Goal: Task Accomplishment & Management: Manage account settings

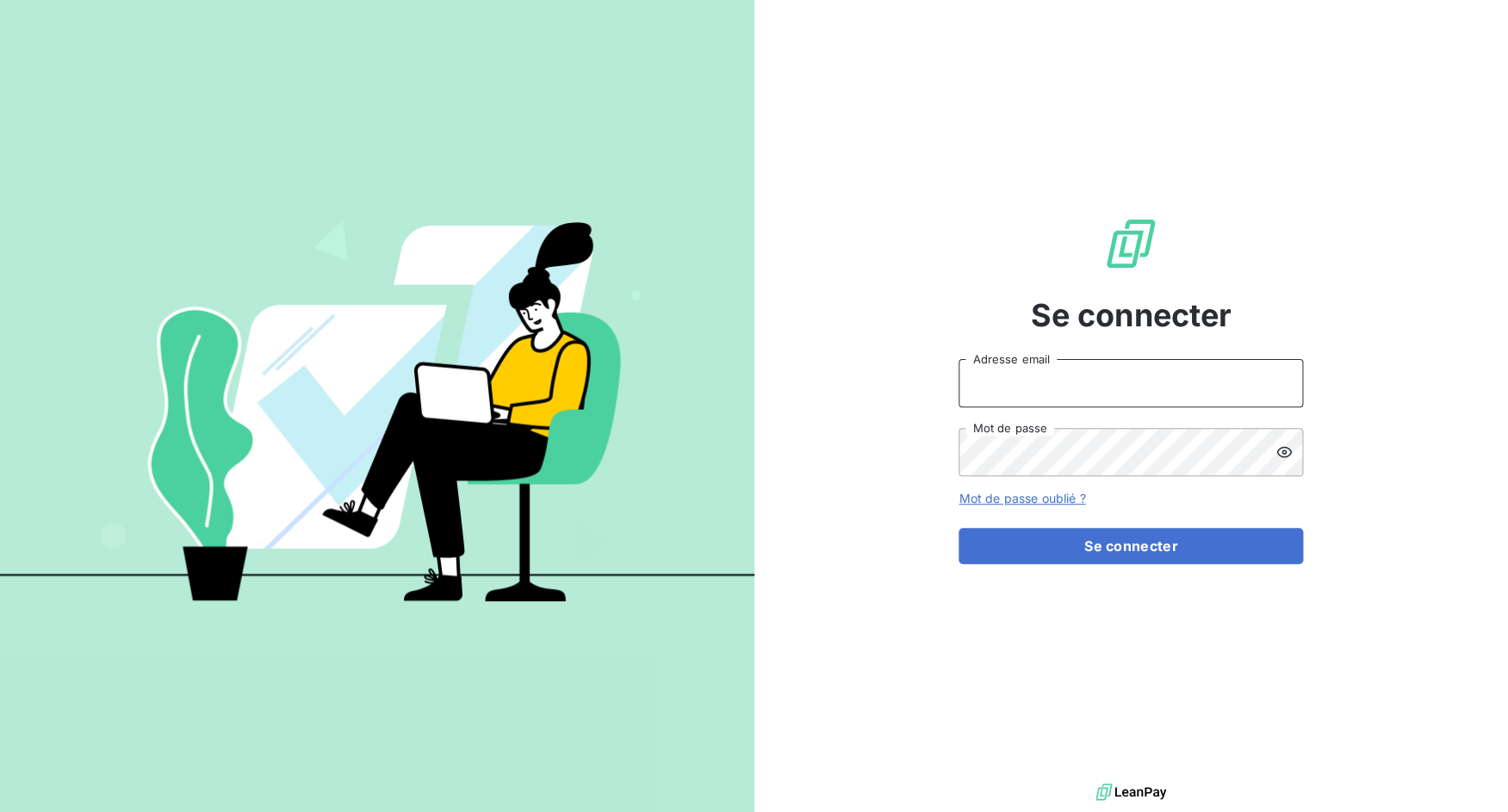
click at [1056, 389] on input "Adresse email" at bounding box center [1131, 383] width 344 height 48
drag, startPoint x: 1022, startPoint y: 388, endPoint x: 1068, endPoint y: 384, distance: 46.2
click at [1068, 384] on input "admin@3dcelo" at bounding box center [1131, 383] width 344 height 48
type input "admin@altecc"
click at [959, 527] on button "Se connecter" at bounding box center [1131, 545] width 344 height 36
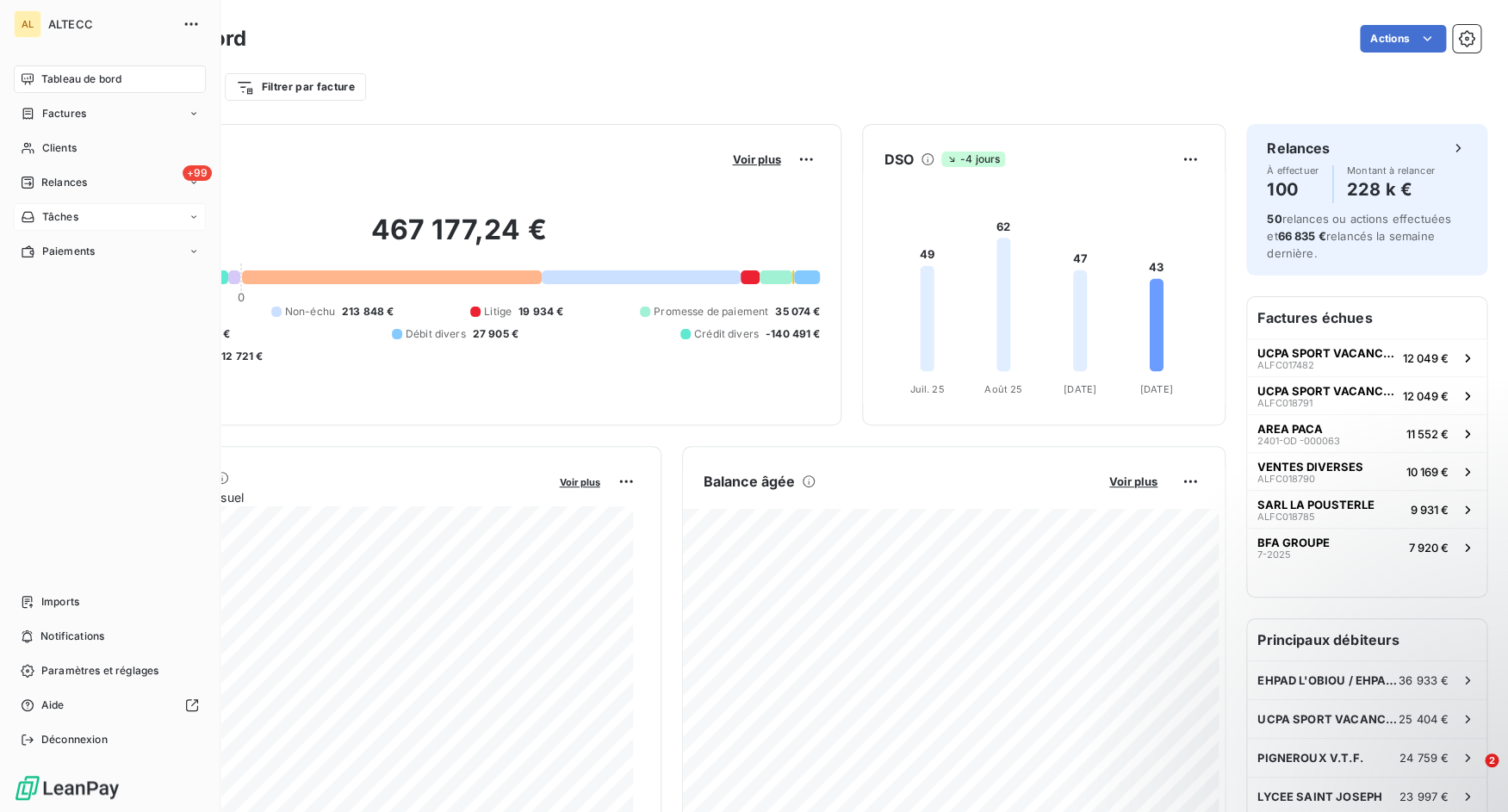
click at [56, 224] on span "Tâches" at bounding box center [60, 217] width 36 height 16
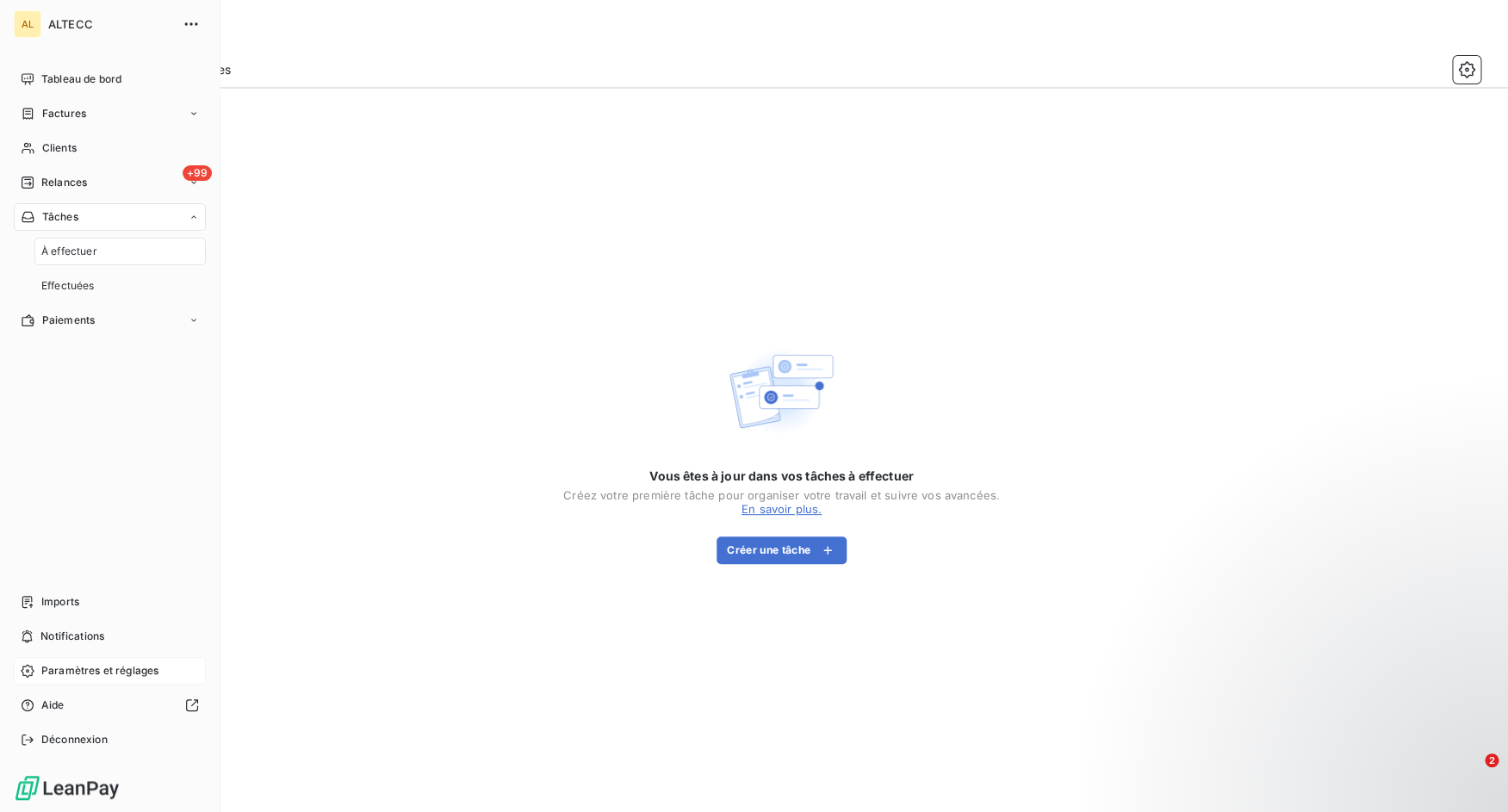
click at [70, 677] on span "Paramètres et réglages" at bounding box center [101, 671] width 117 height 16
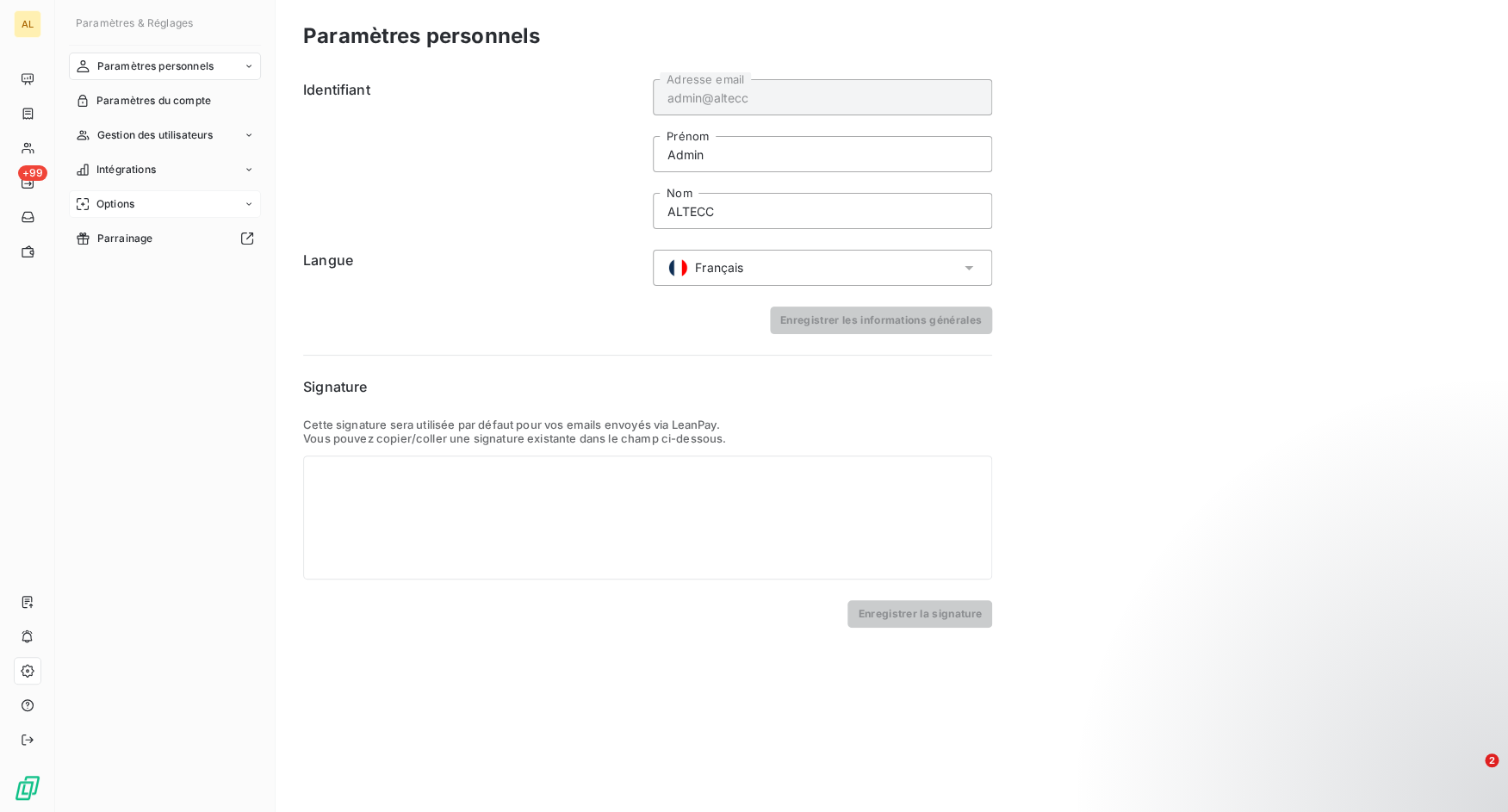
click at [248, 199] on div "Options" at bounding box center [164, 204] width 192 height 28
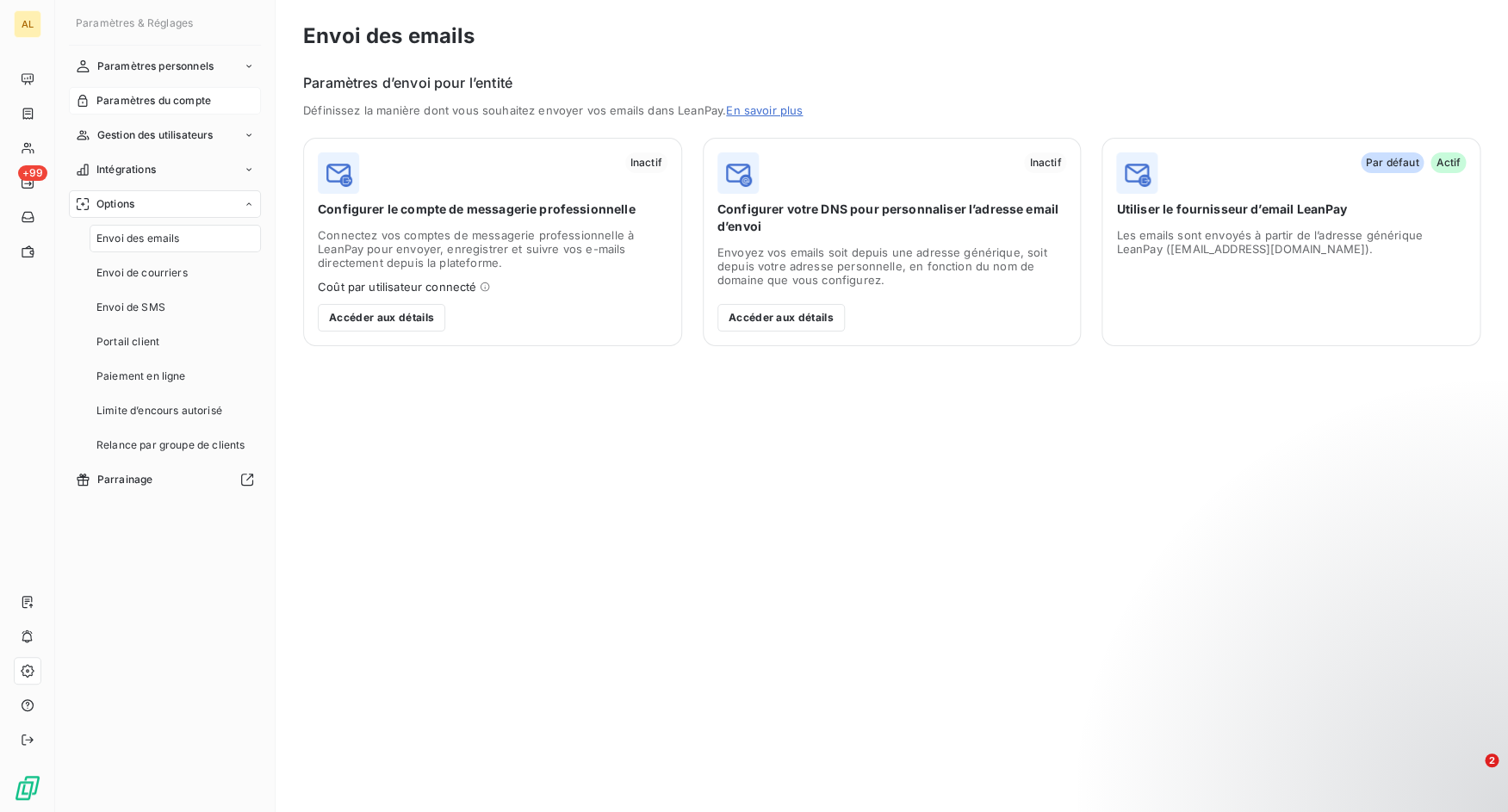
click at [202, 103] on span "Paramètres du compte" at bounding box center [153, 101] width 114 height 16
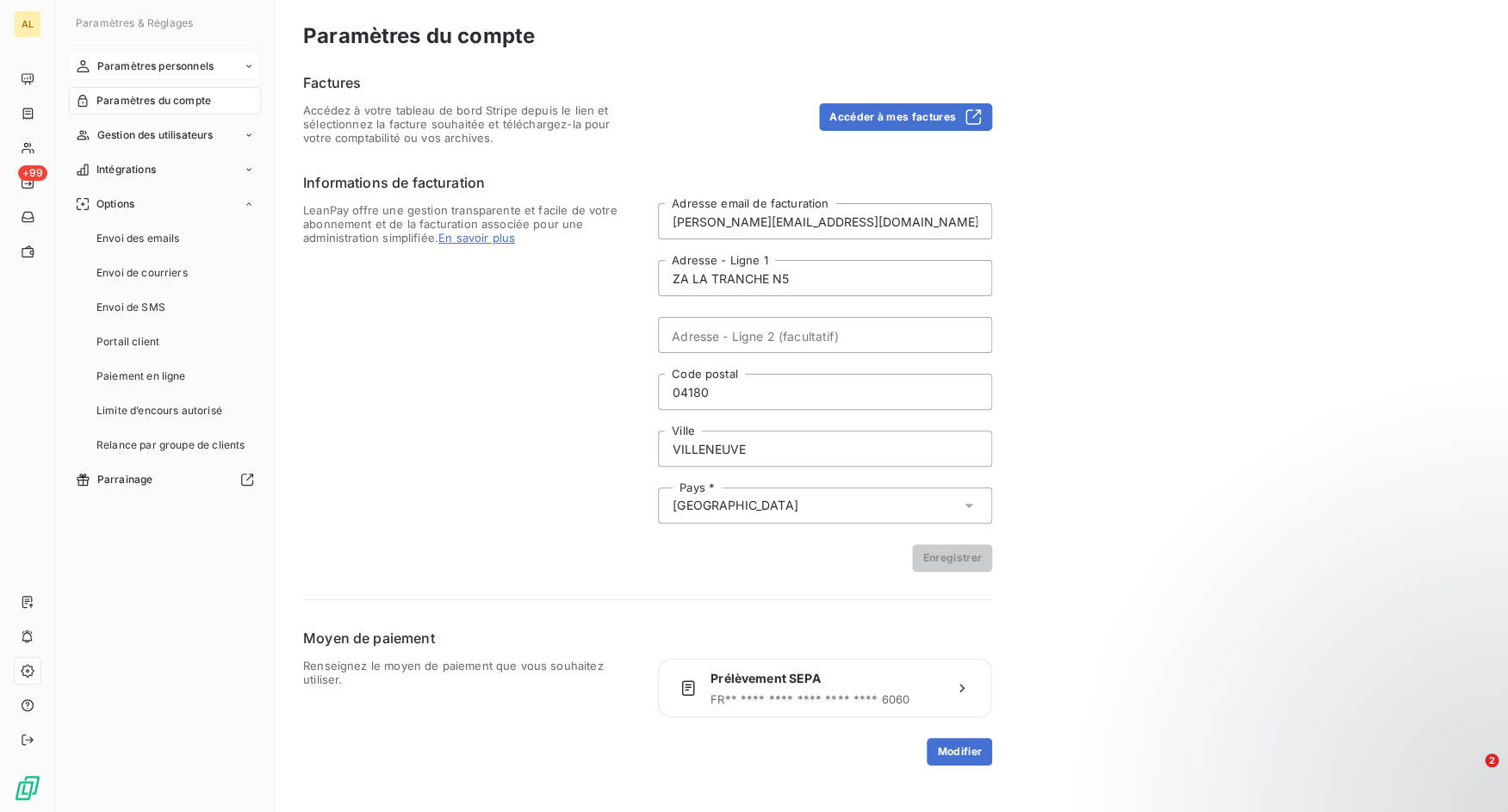
click at [187, 75] on div "Paramètres personnels" at bounding box center [164, 67] width 192 height 28
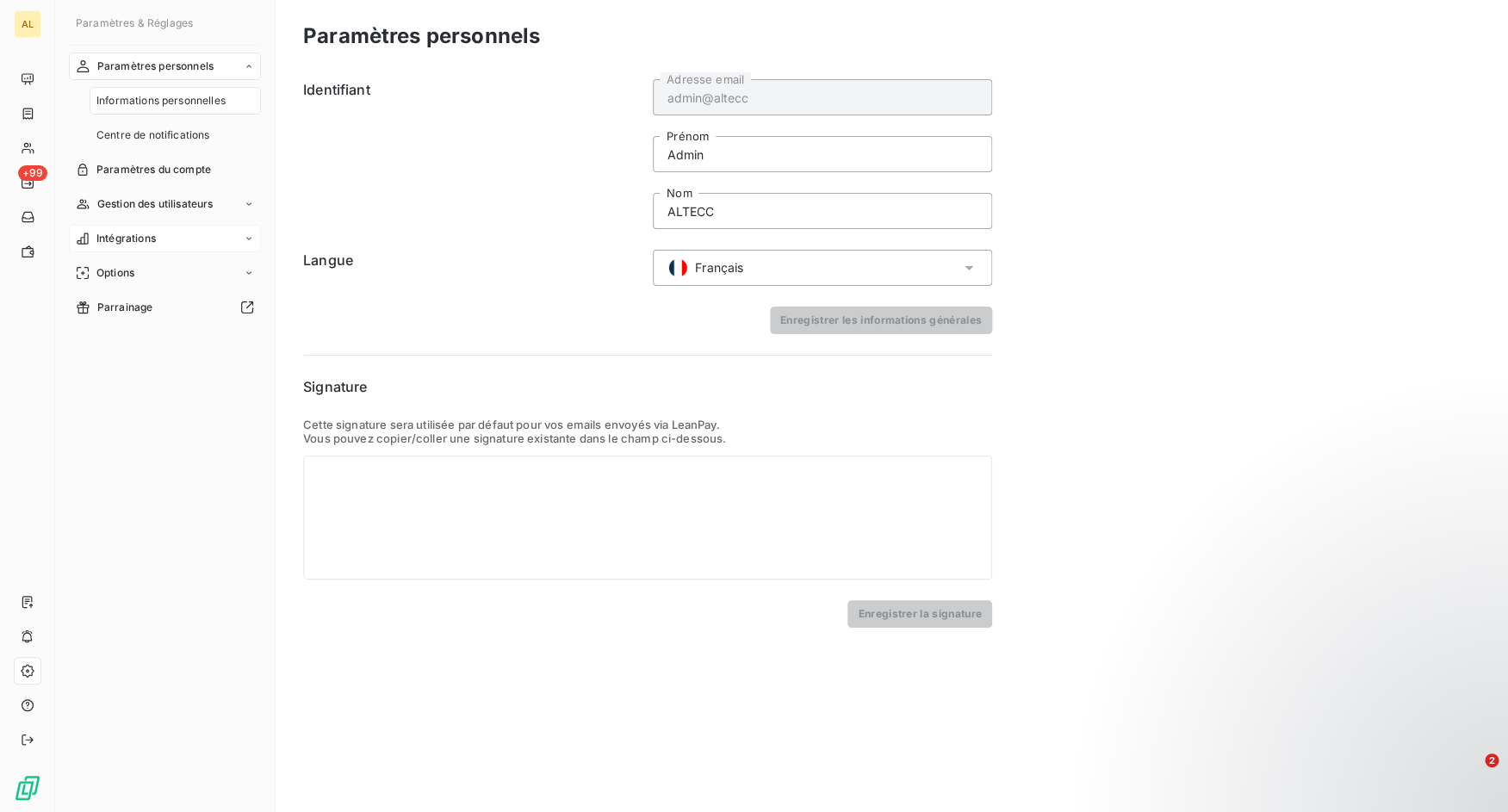
click at [166, 234] on div "Intégrations" at bounding box center [164, 239] width 192 height 28
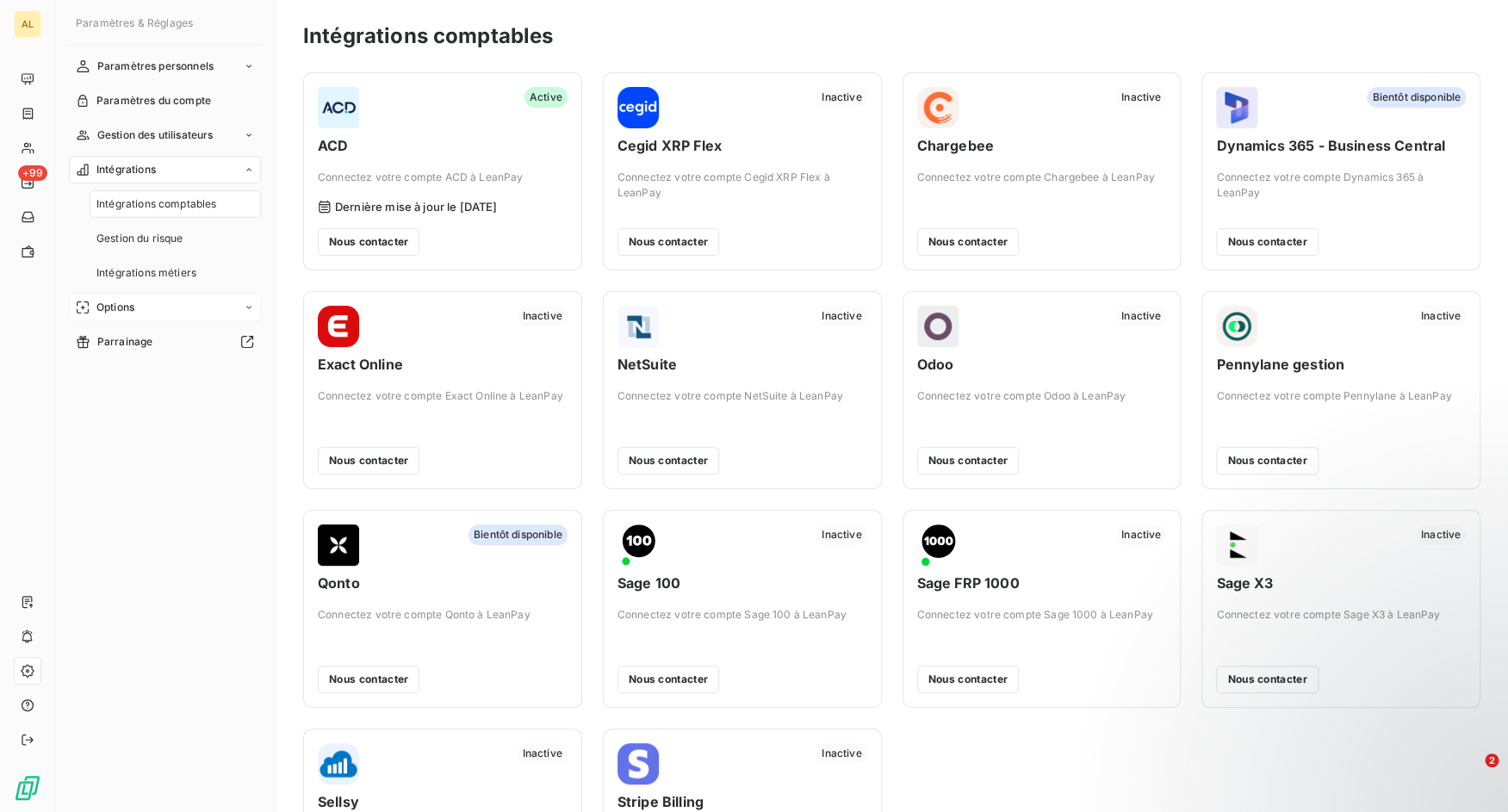
click at [182, 303] on div "Options" at bounding box center [164, 307] width 192 height 28
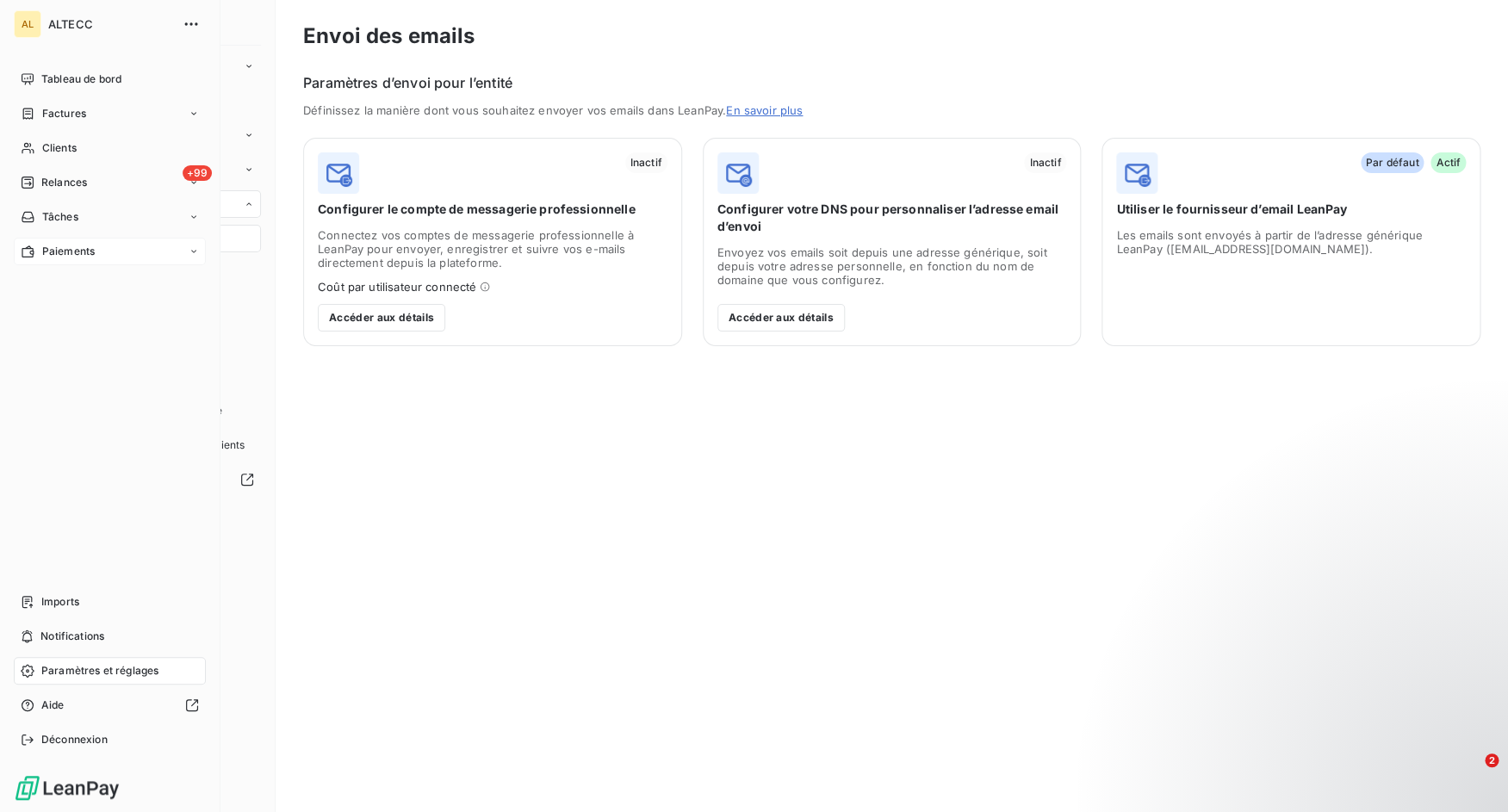
click at [94, 253] on span "Paiements" at bounding box center [68, 252] width 53 height 16
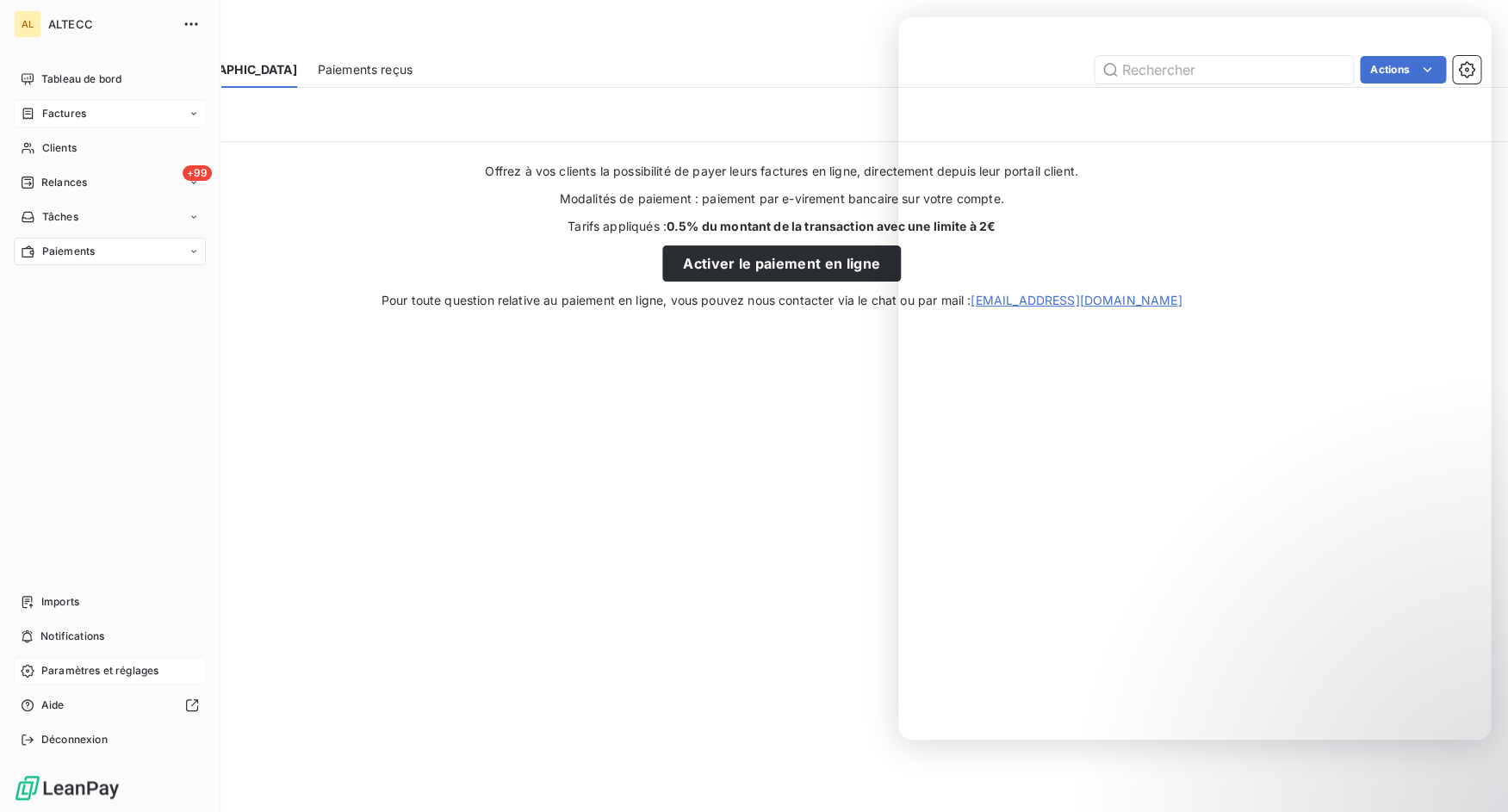
click at [34, 114] on icon at bounding box center [28, 113] width 15 height 14
click at [57, 137] on div "Factures" at bounding box center [120, 148] width 171 height 28
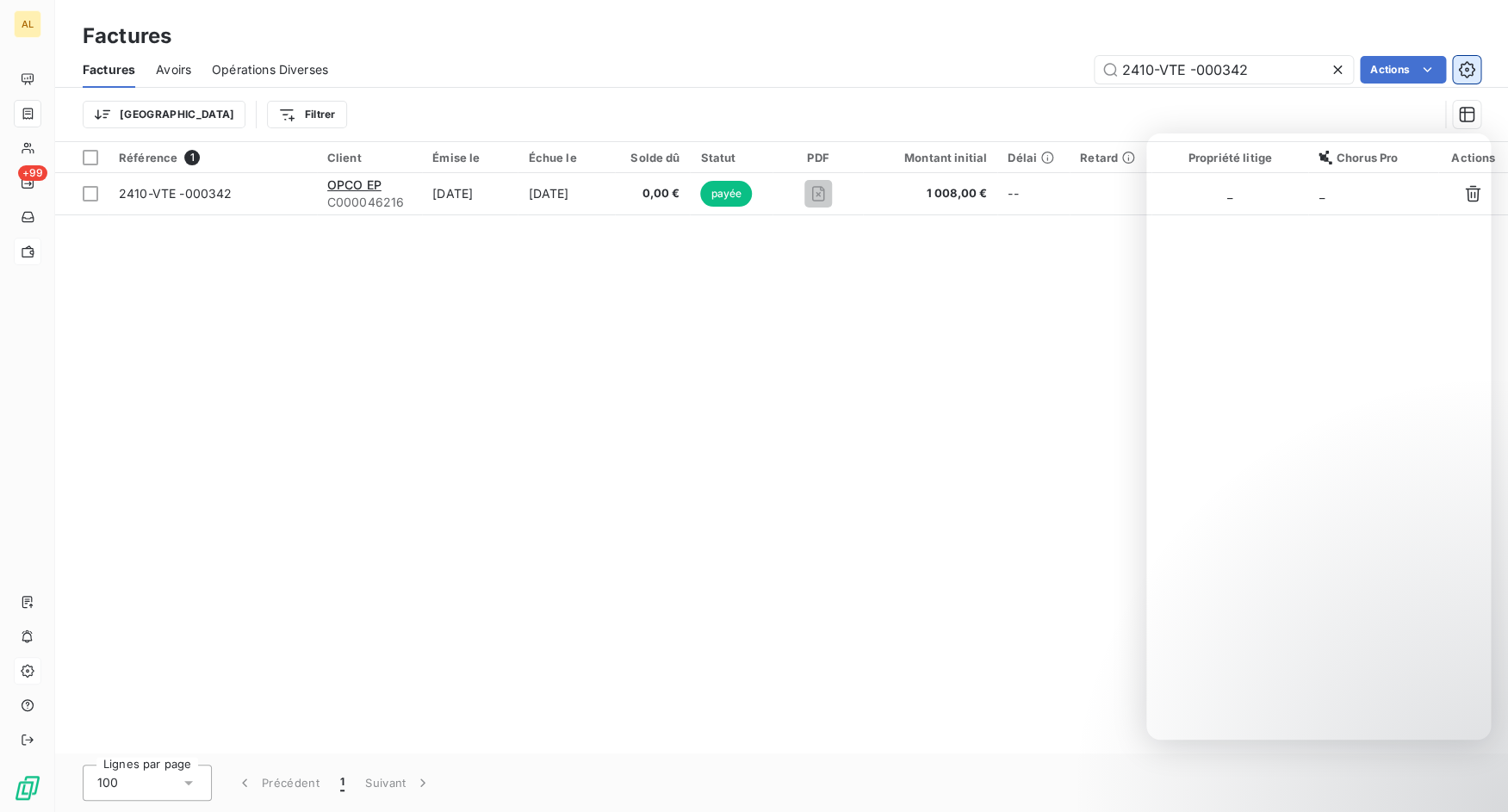
click at [1463, 63] on icon "button" at bounding box center [1465, 69] width 17 height 17
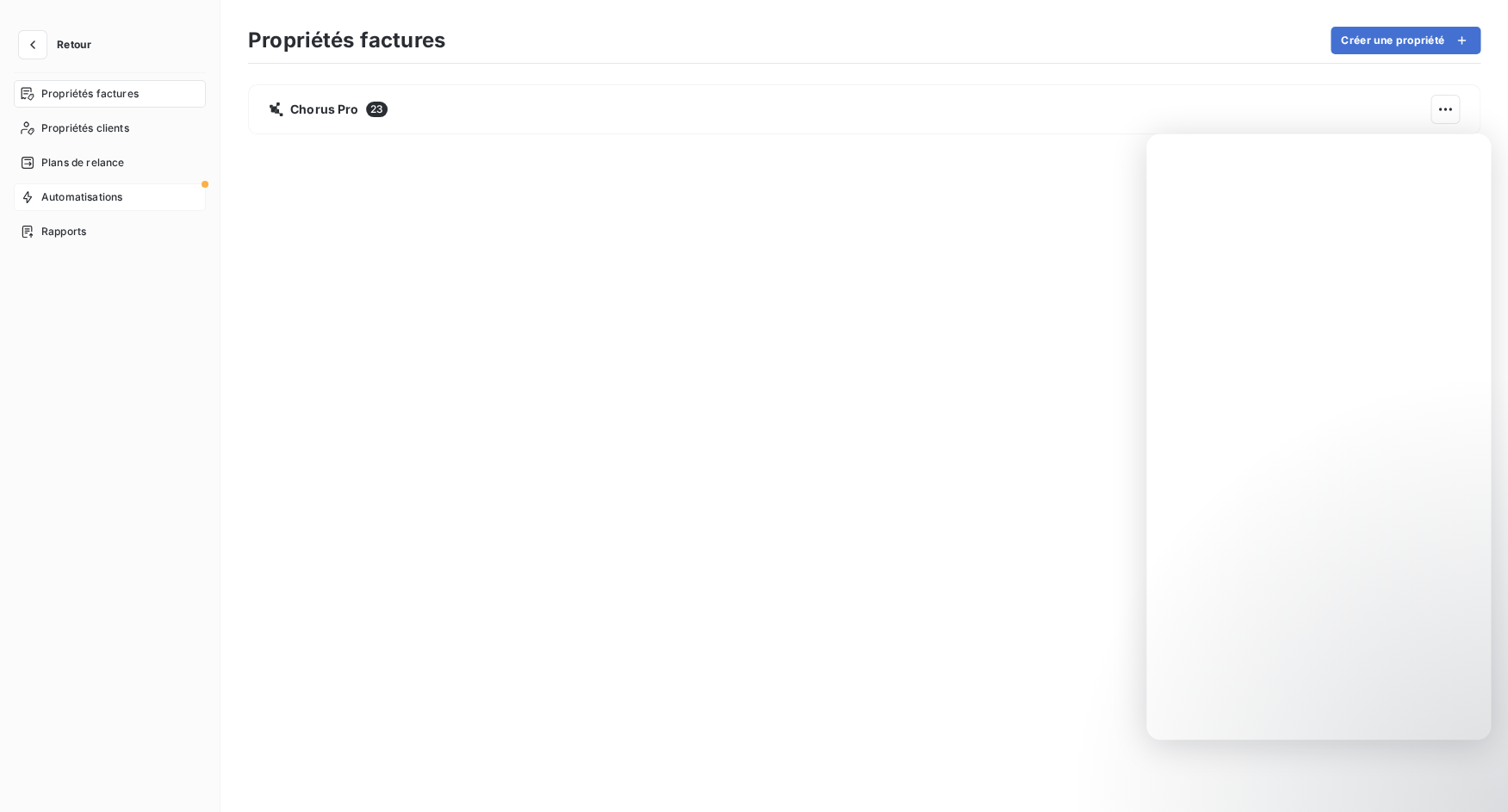
click at [129, 202] on div "Automatisations" at bounding box center [109, 197] width 192 height 28
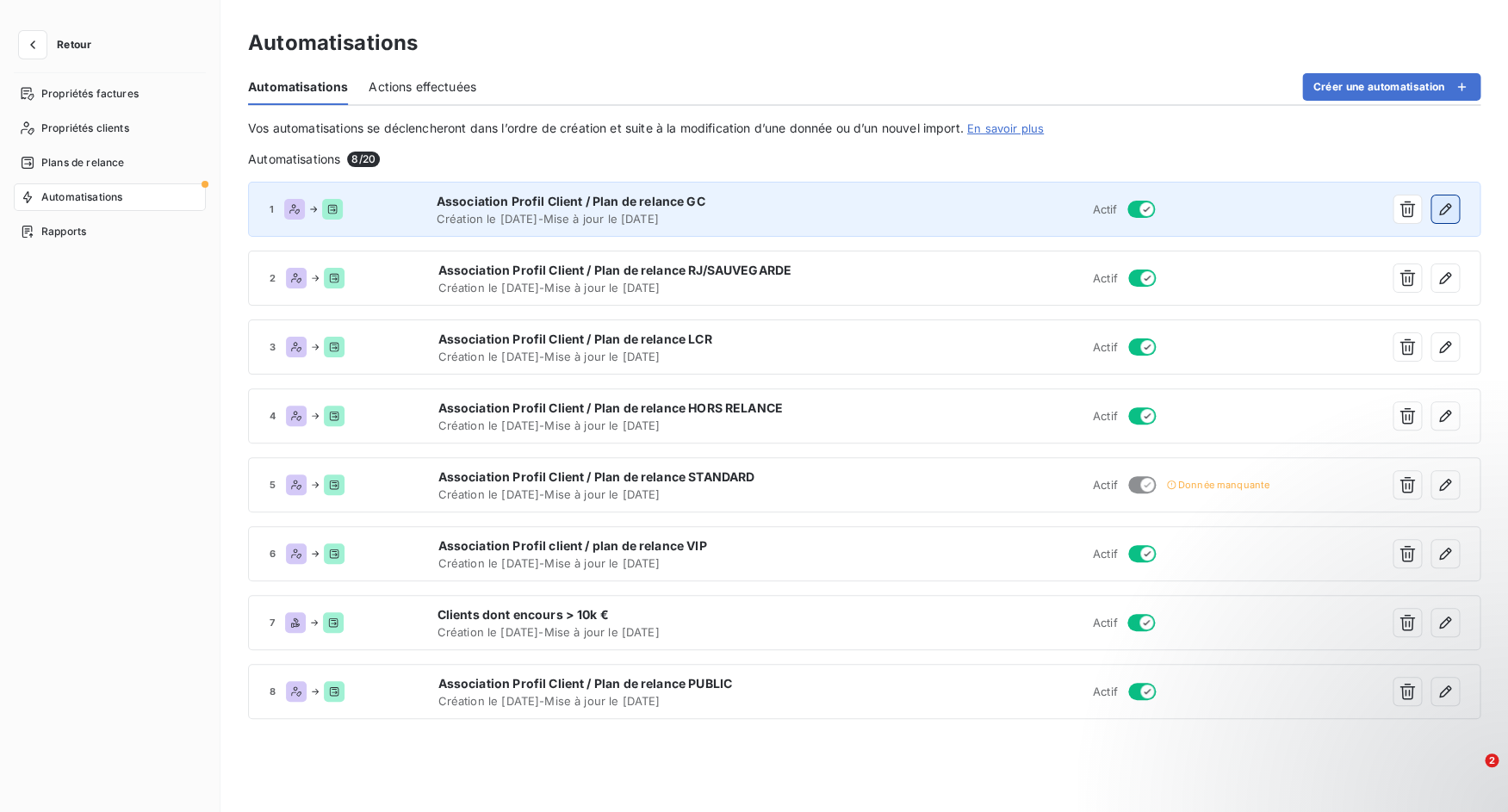
click at [1445, 207] on icon "button" at bounding box center [1444, 209] width 17 height 17
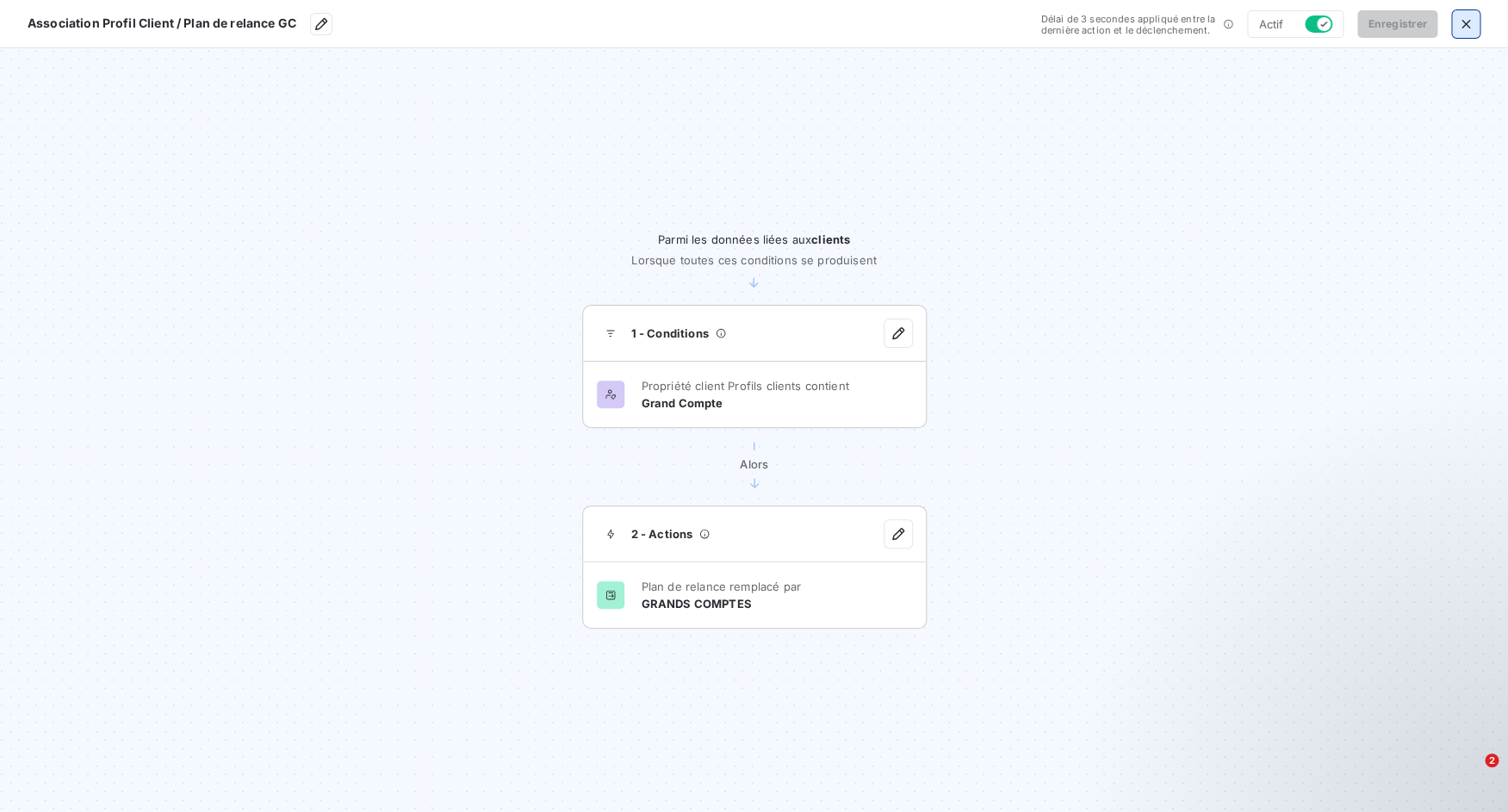
click at [1467, 28] on icon "button" at bounding box center [1465, 24] width 17 height 17
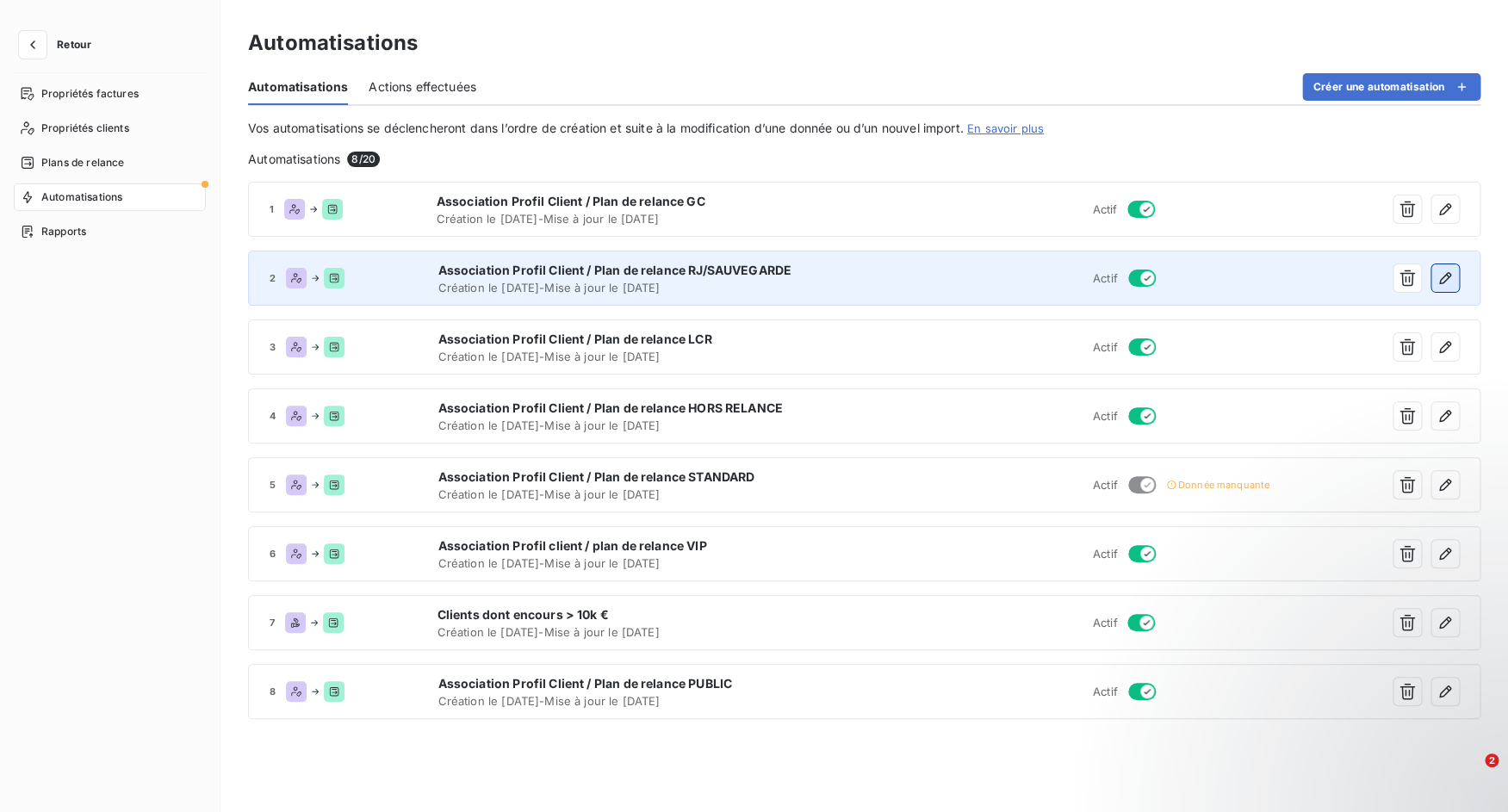
click at [1451, 281] on icon "button" at bounding box center [1444, 278] width 17 height 17
click at [1442, 278] on icon "button" at bounding box center [1444, 278] width 12 height 12
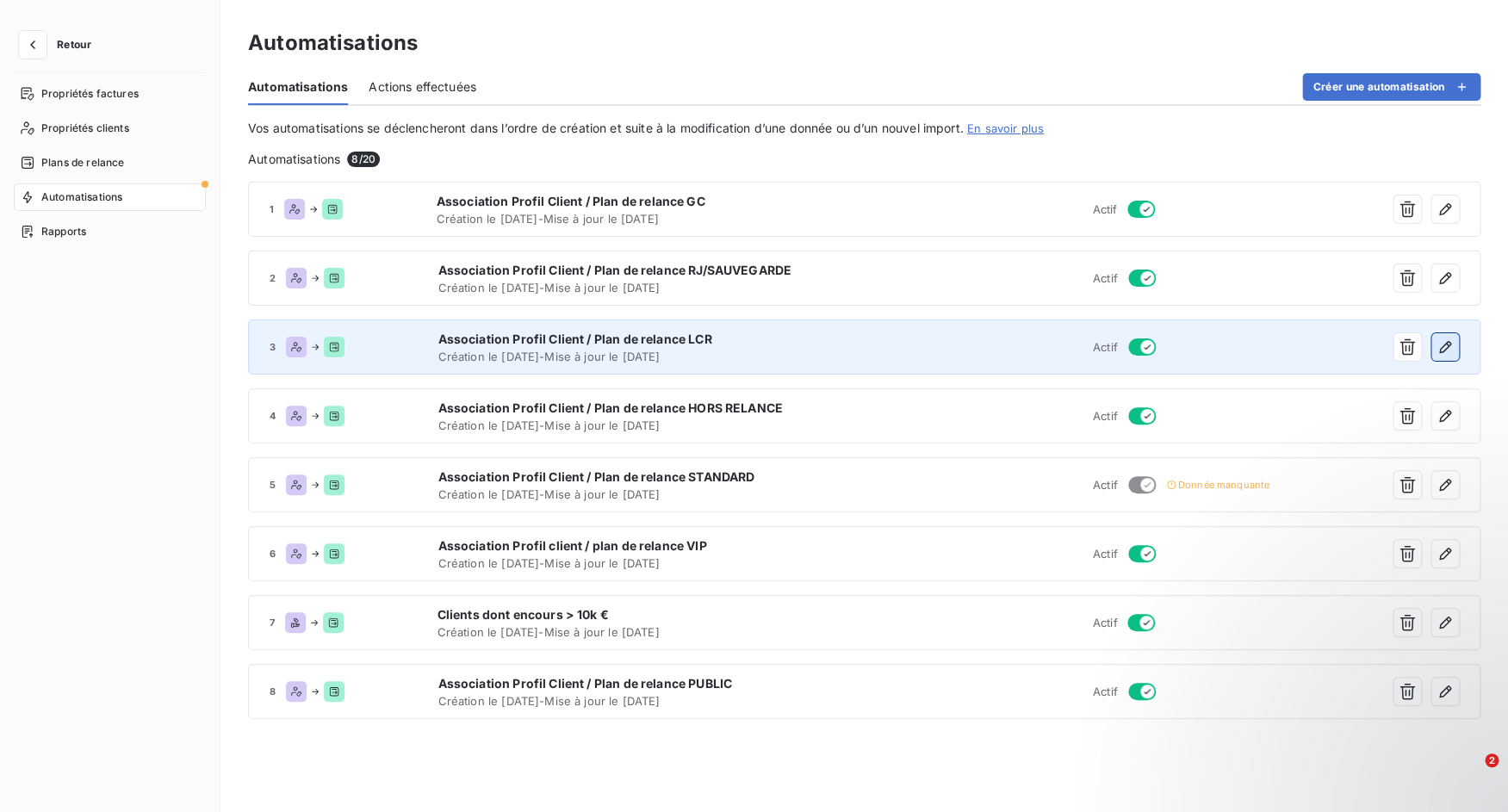
click at [1434, 346] on button "button" at bounding box center [1445, 347] width 28 height 28
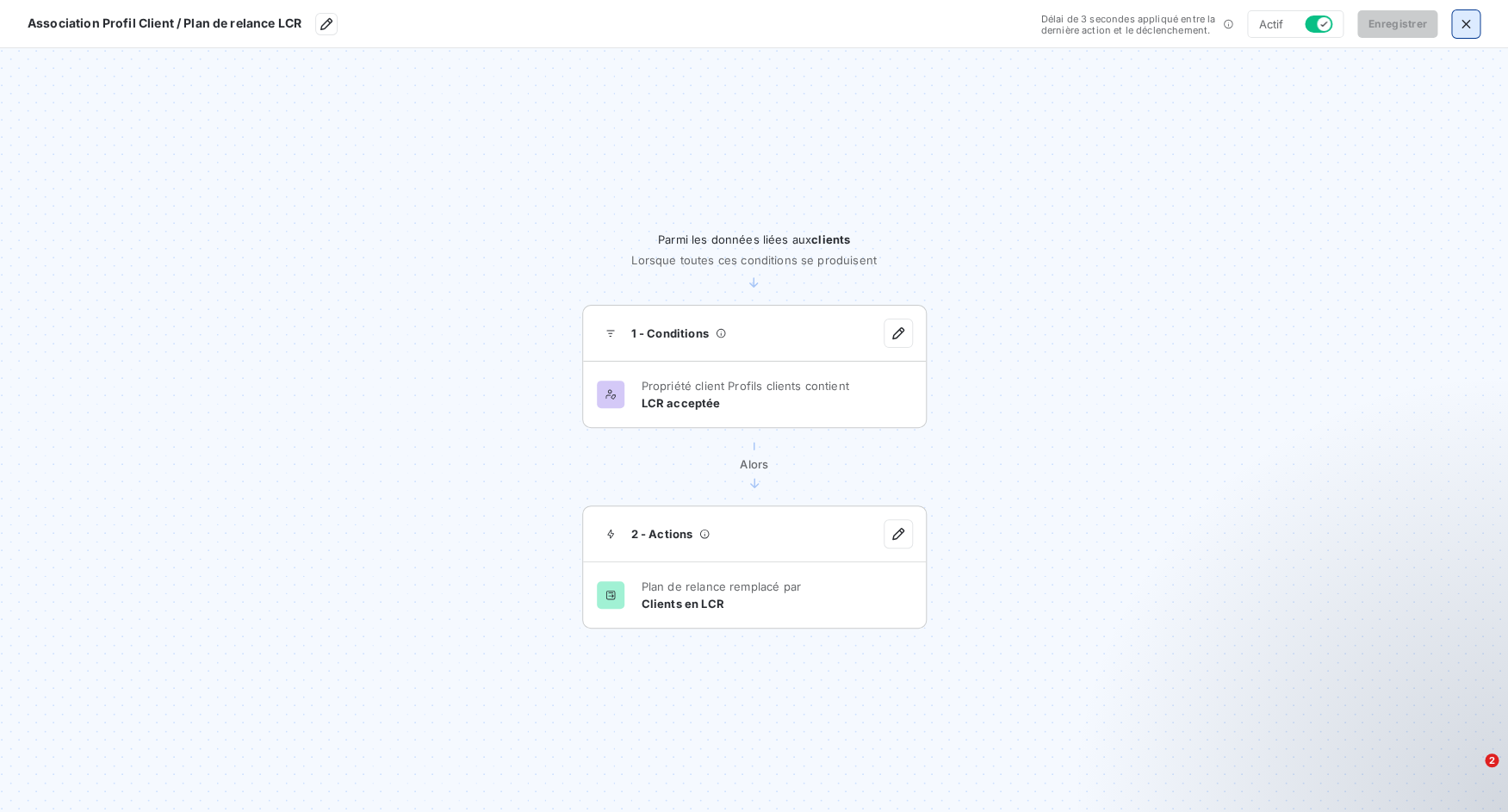
click at [1470, 17] on icon "button" at bounding box center [1465, 24] width 17 height 17
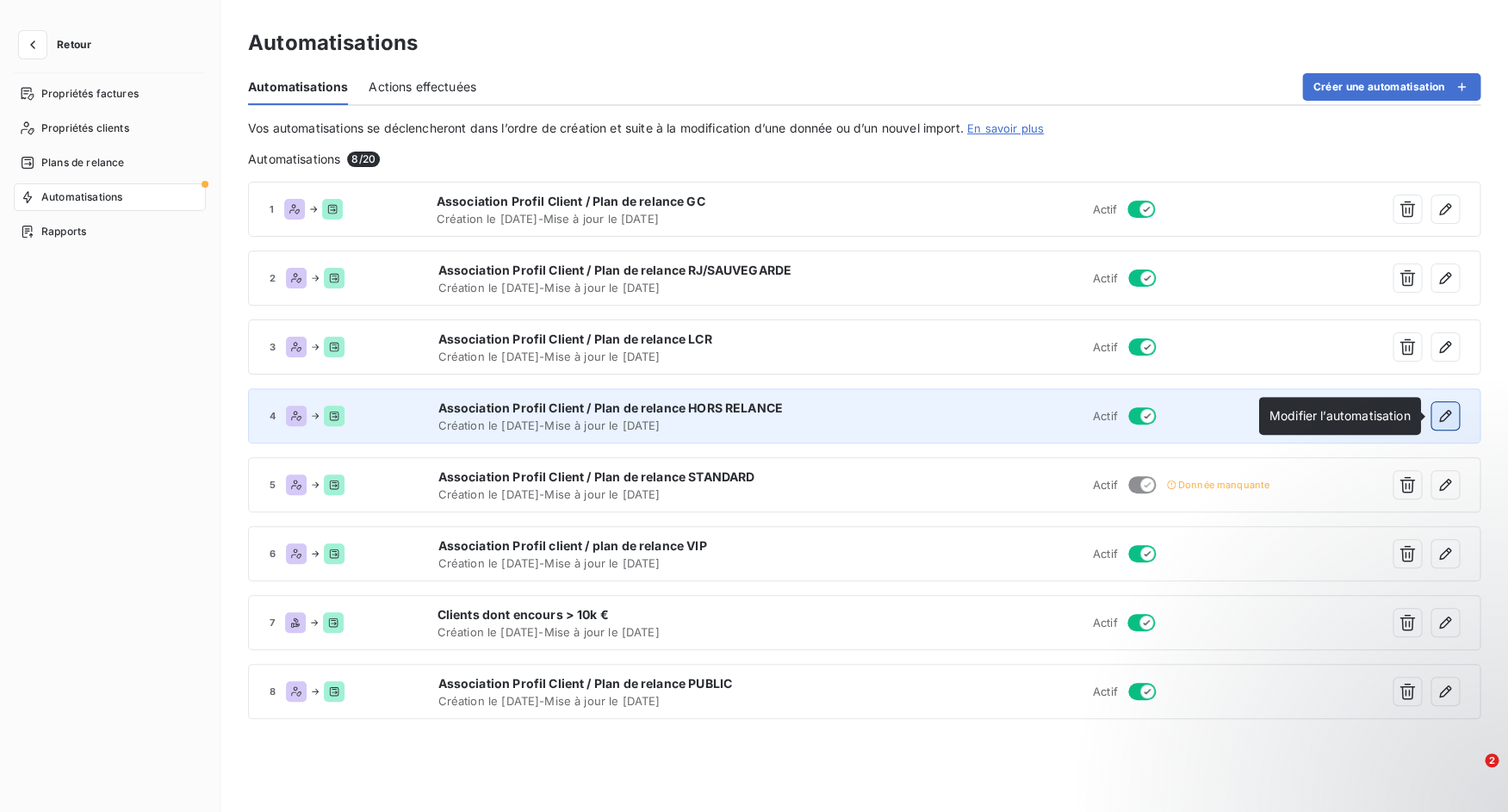
click at [1449, 415] on icon "button" at bounding box center [1444, 415] width 17 height 17
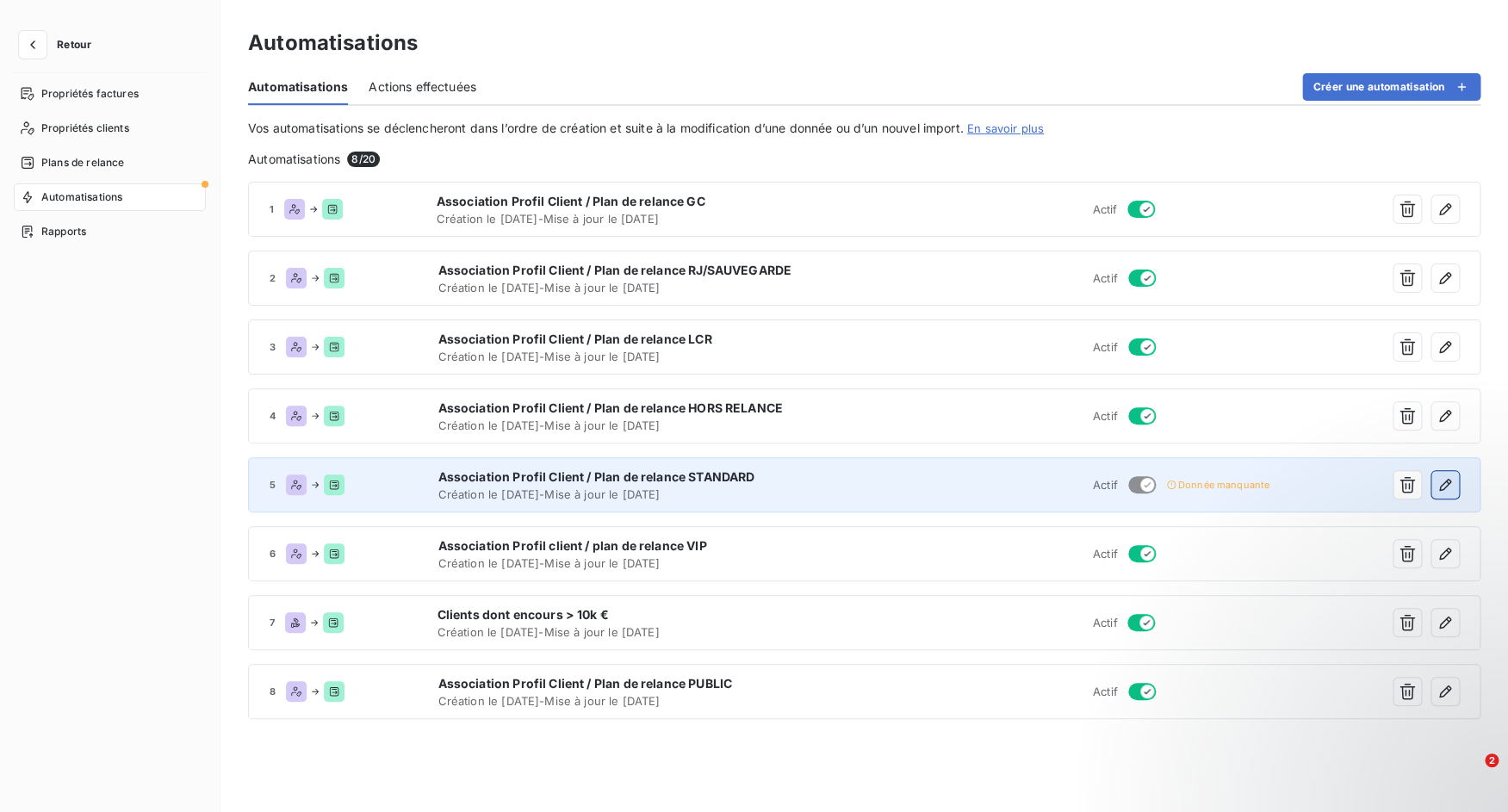
click at [1446, 482] on icon "button" at bounding box center [1444, 485] width 12 height 12
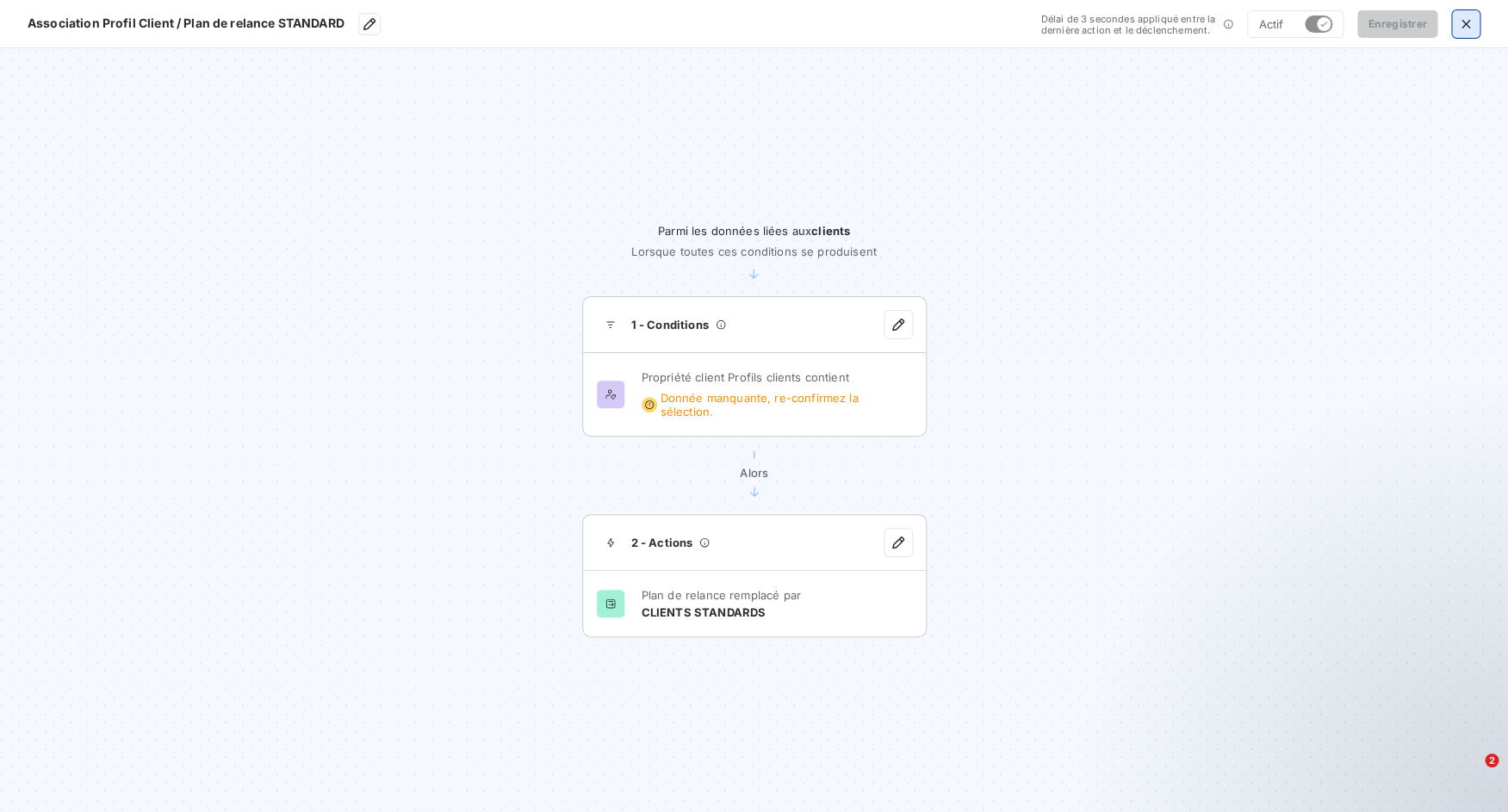
click at [1472, 22] on icon "button" at bounding box center [1465, 24] width 17 height 17
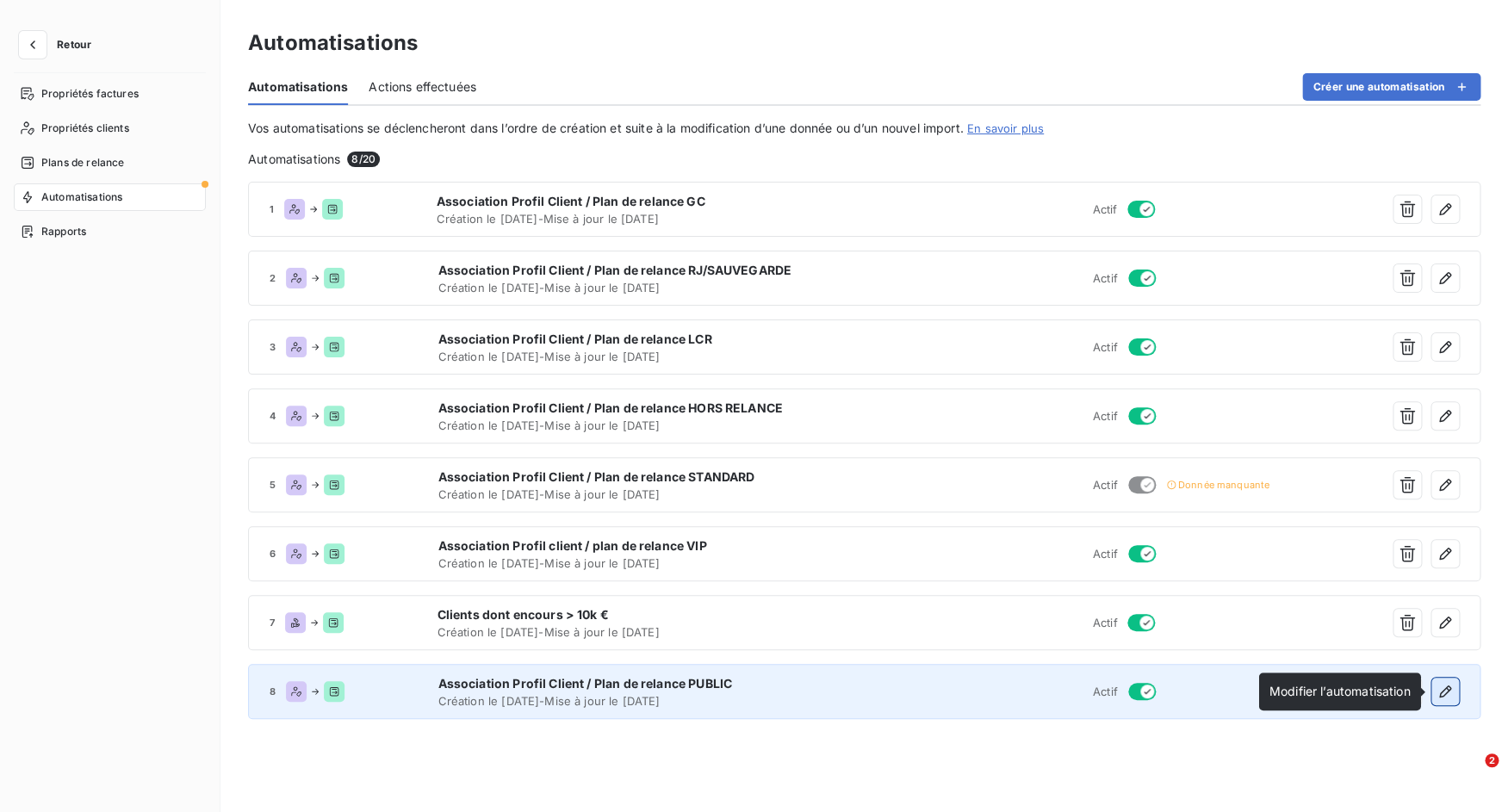
click at [1445, 689] on icon "button" at bounding box center [1444, 692] width 12 height 12
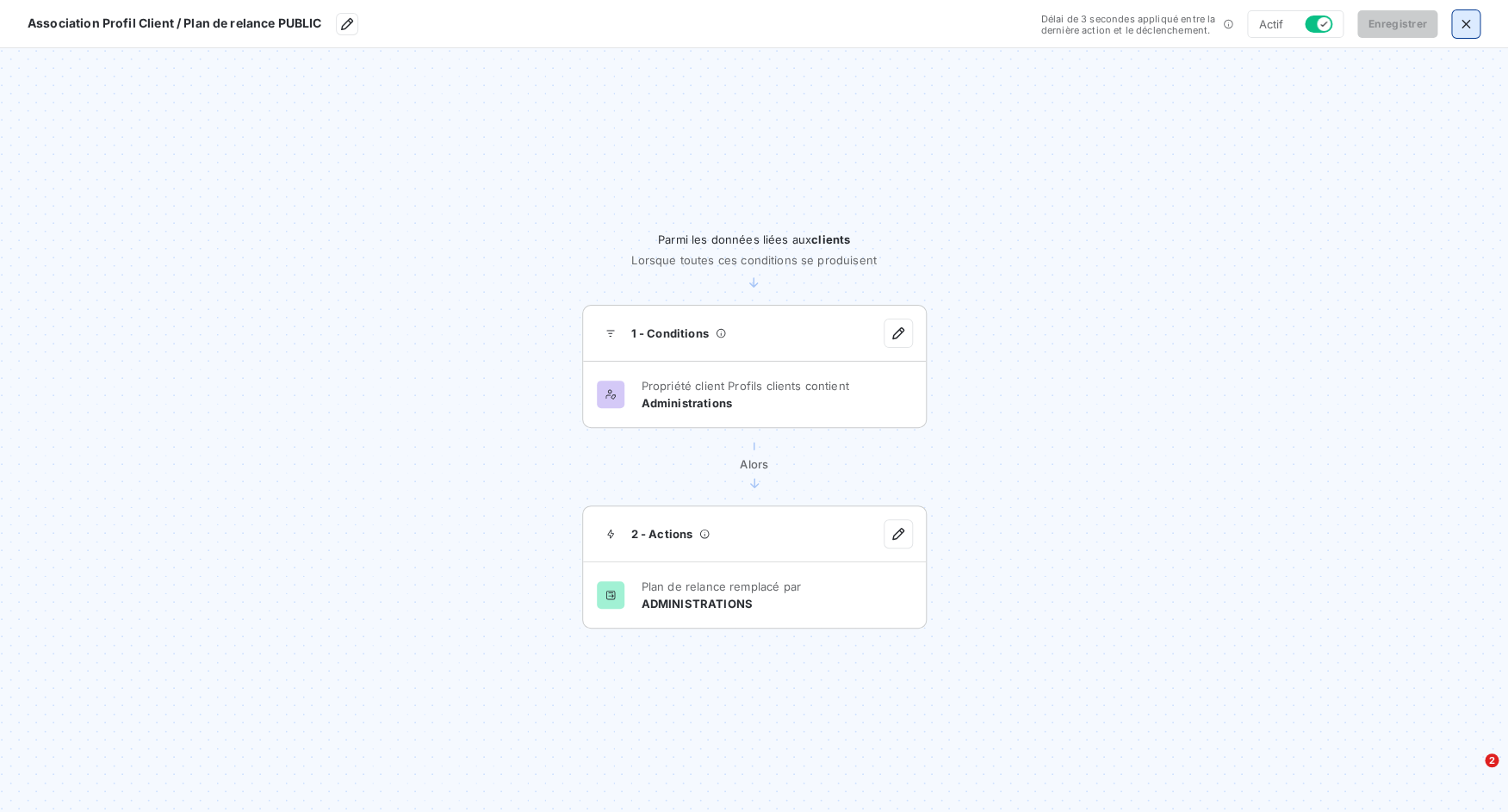
click at [1460, 23] on icon "button" at bounding box center [1465, 24] width 17 height 17
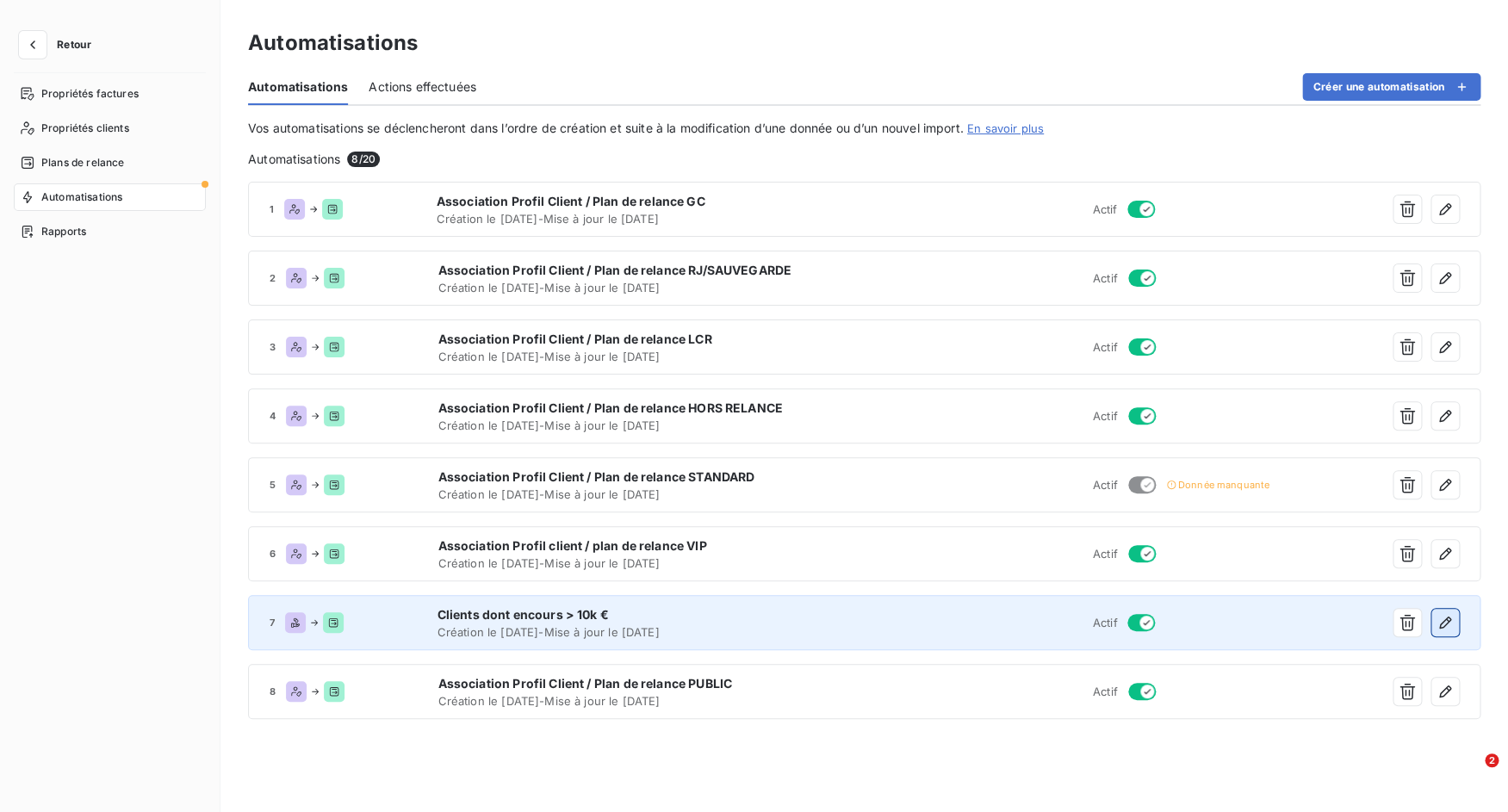
click at [1448, 623] on icon "button" at bounding box center [1444, 622] width 17 height 17
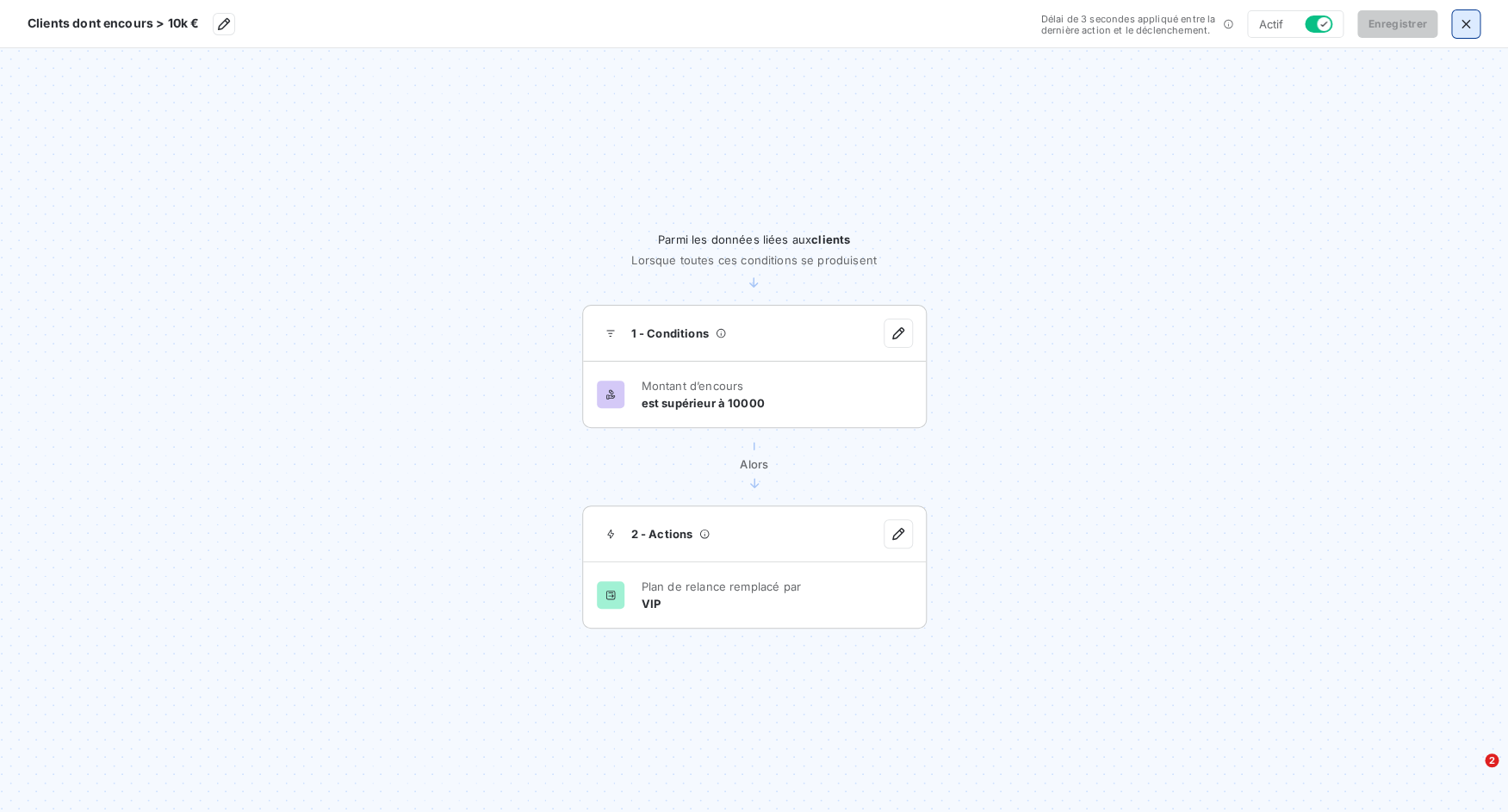
click at [1465, 18] on icon "button" at bounding box center [1465, 24] width 17 height 17
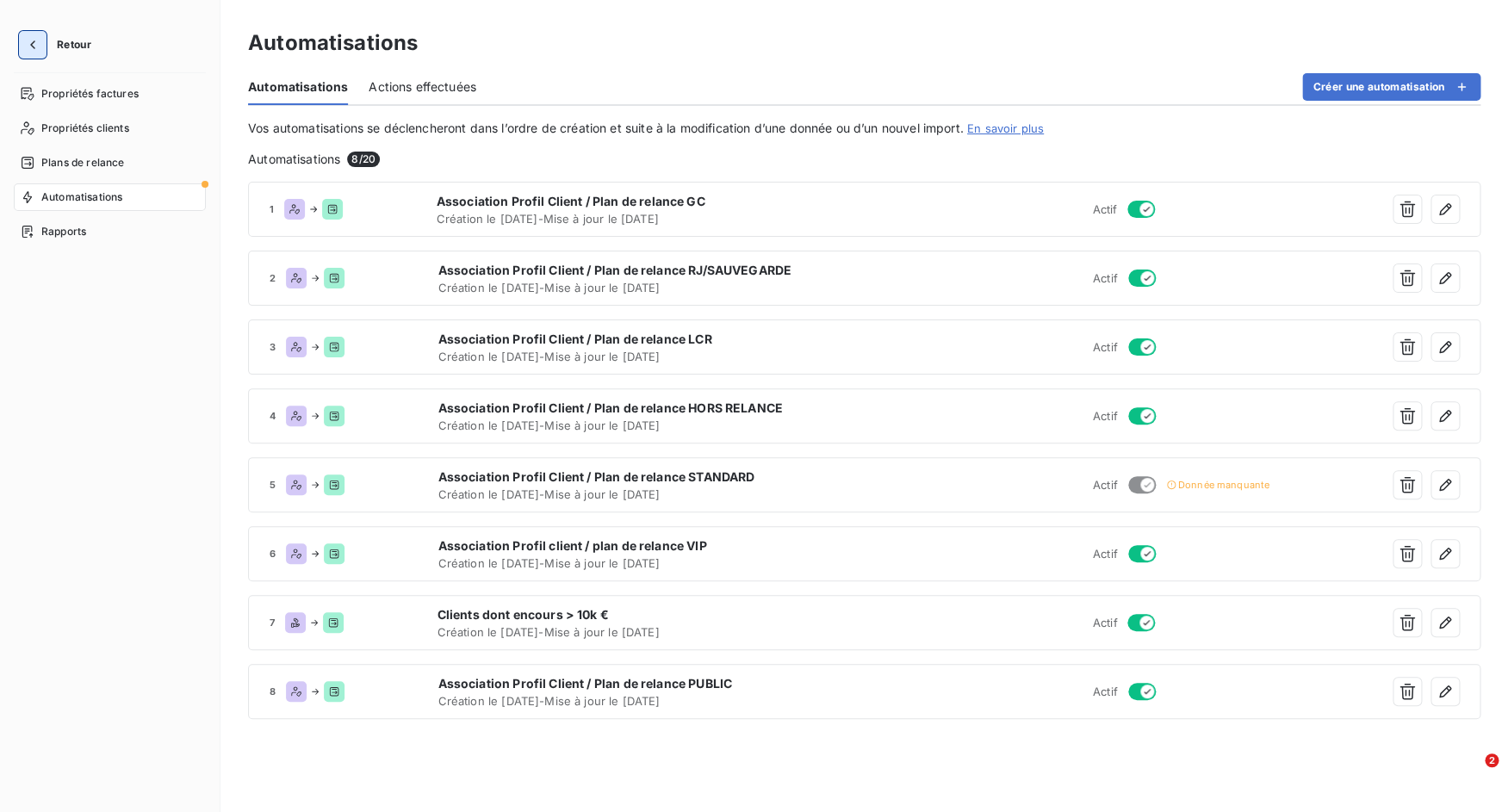
click at [42, 37] on button "button" at bounding box center [33, 45] width 28 height 28
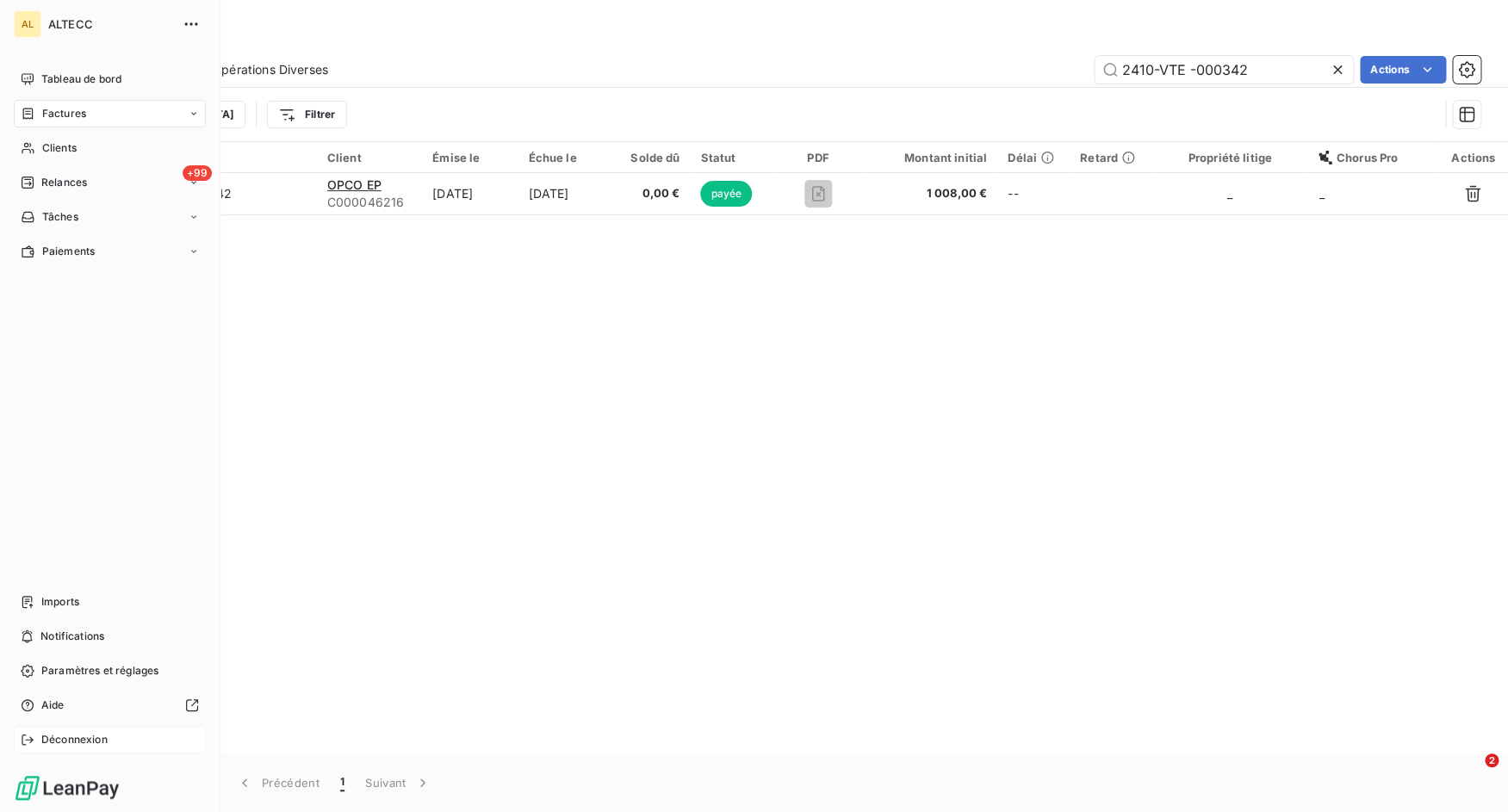
click at [47, 731] on span "Déconnexion" at bounding box center [75, 739] width 67 height 16
